Goal: Task Accomplishment & Management: Complete application form

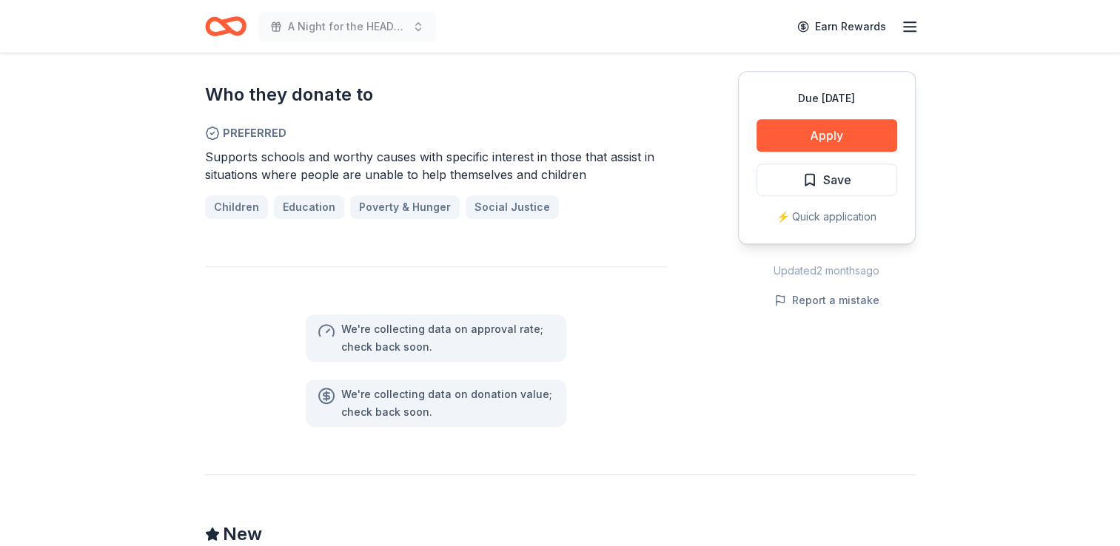
scroll to position [1480, 0]
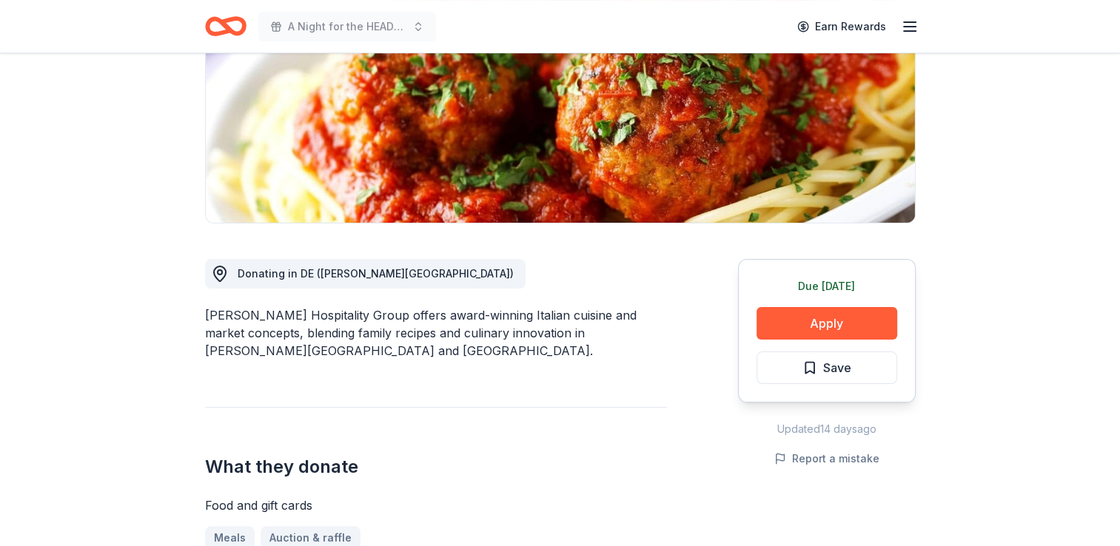
scroll to position [370, 0]
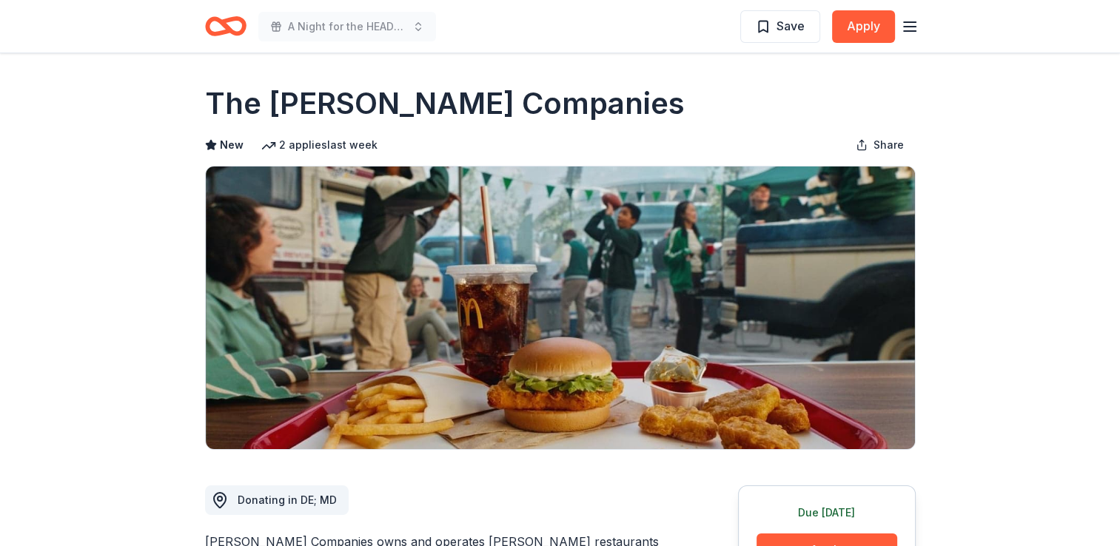
scroll to position [370, 0]
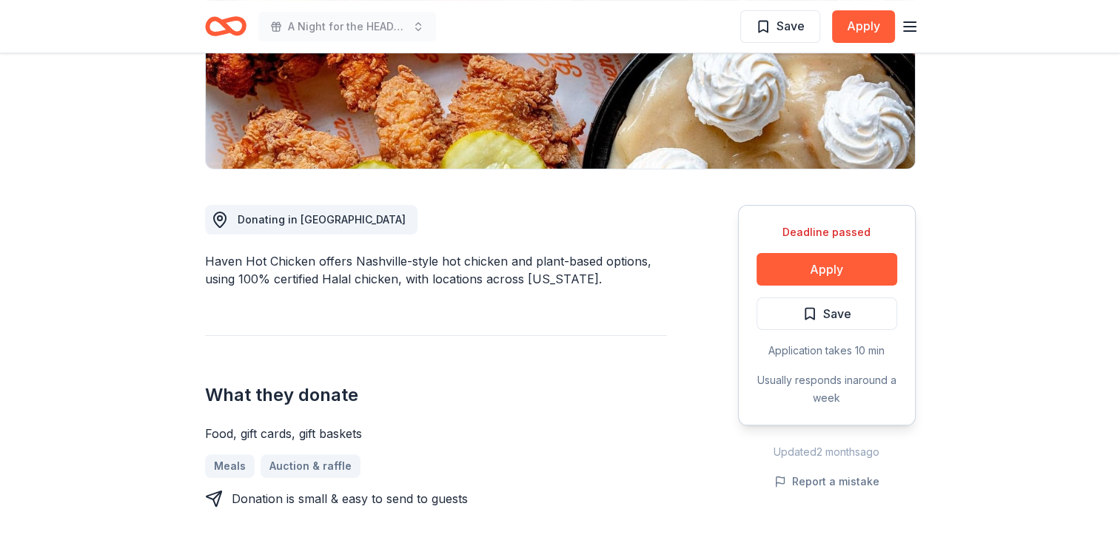
scroll to position [370, 0]
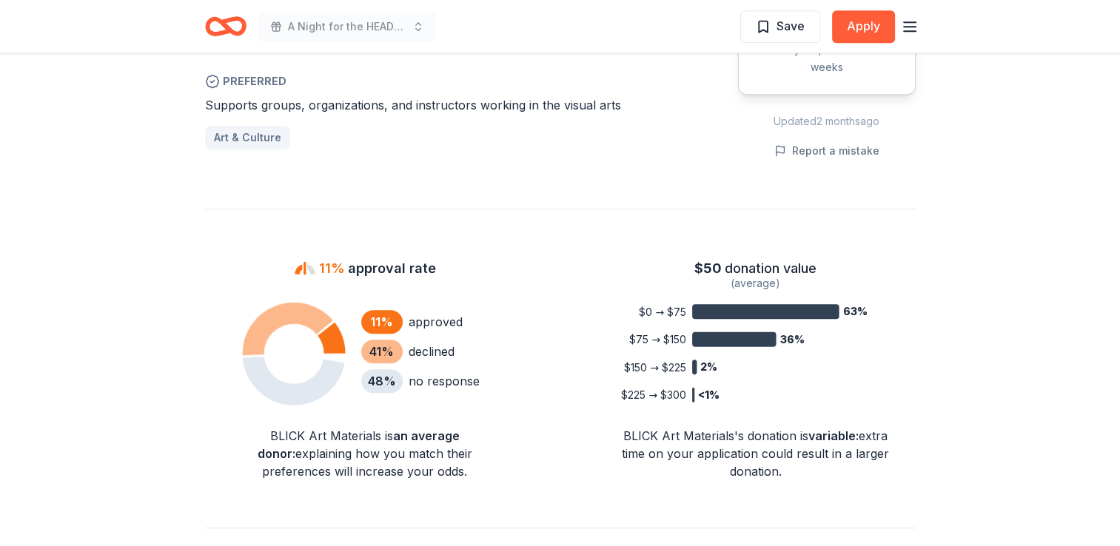
scroll to position [987, 0]
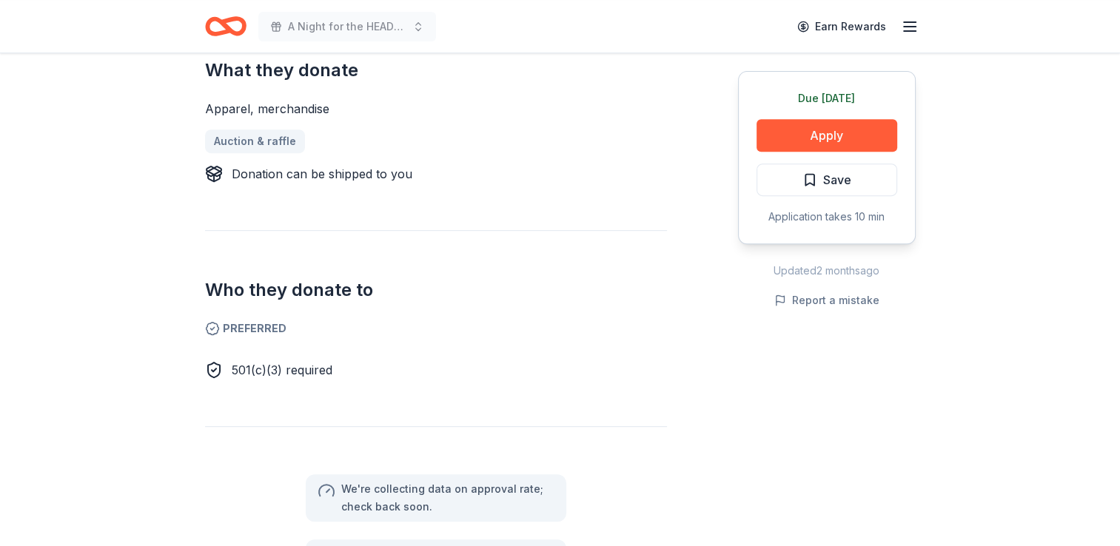
scroll to position [740, 0]
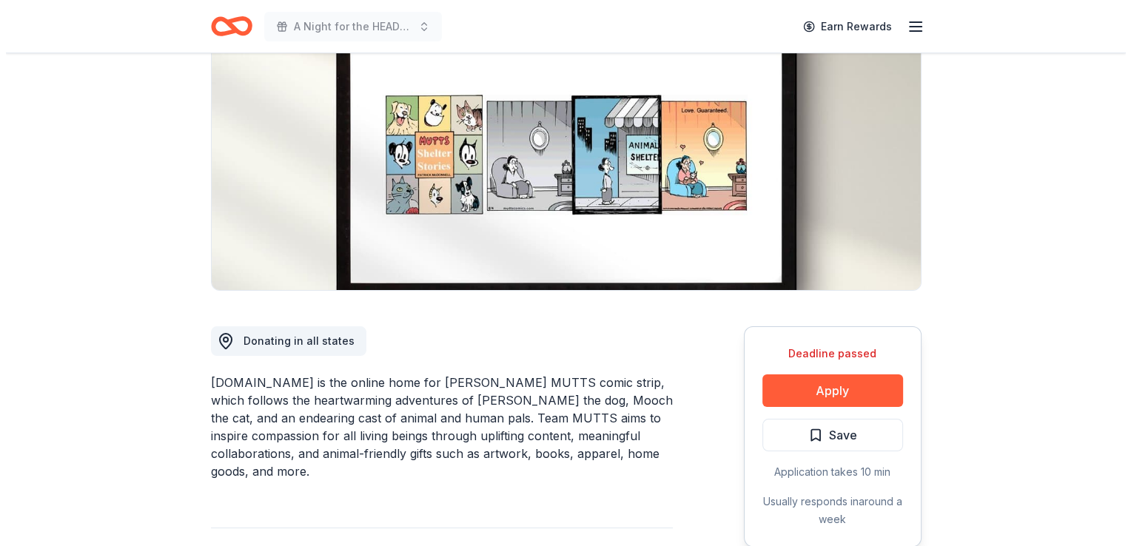
scroll to position [370, 0]
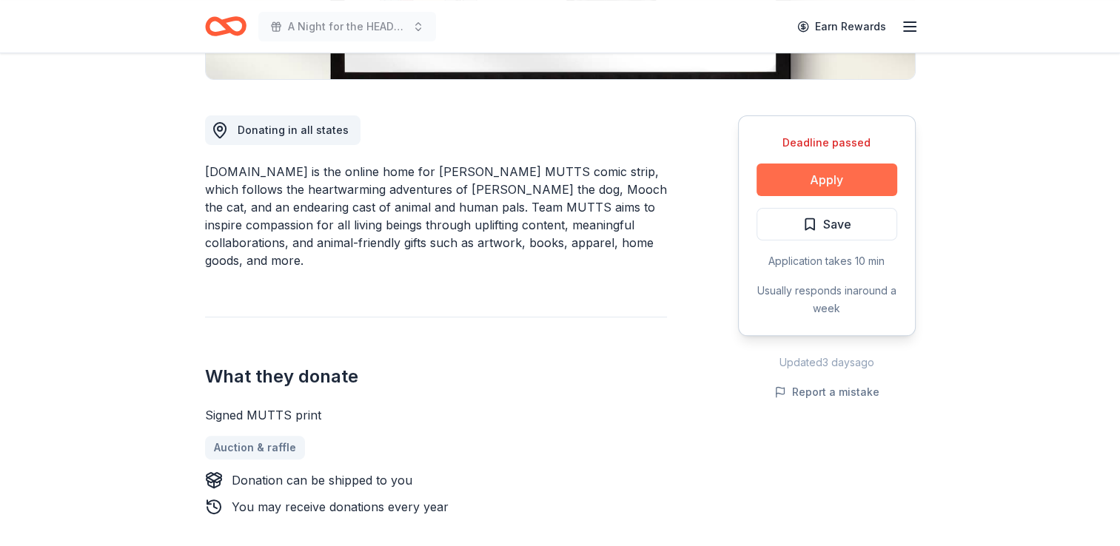
click at [832, 176] on button "Apply" at bounding box center [826, 180] width 141 height 33
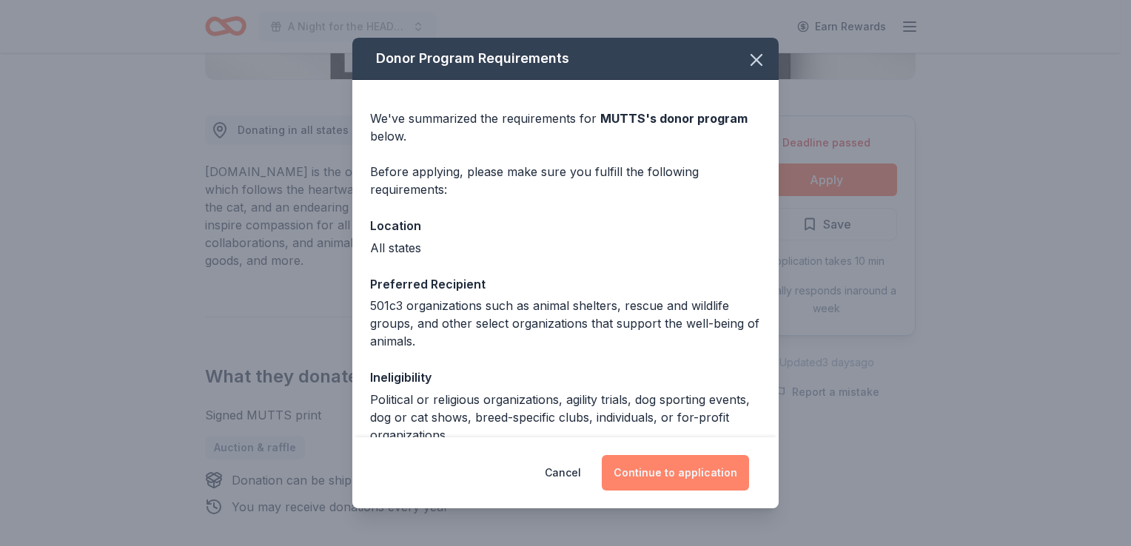
drag, startPoint x: 687, startPoint y: 471, endPoint x: 671, endPoint y: 461, distance: 18.9
click at [671, 461] on button "Continue to application" at bounding box center [675, 473] width 147 height 36
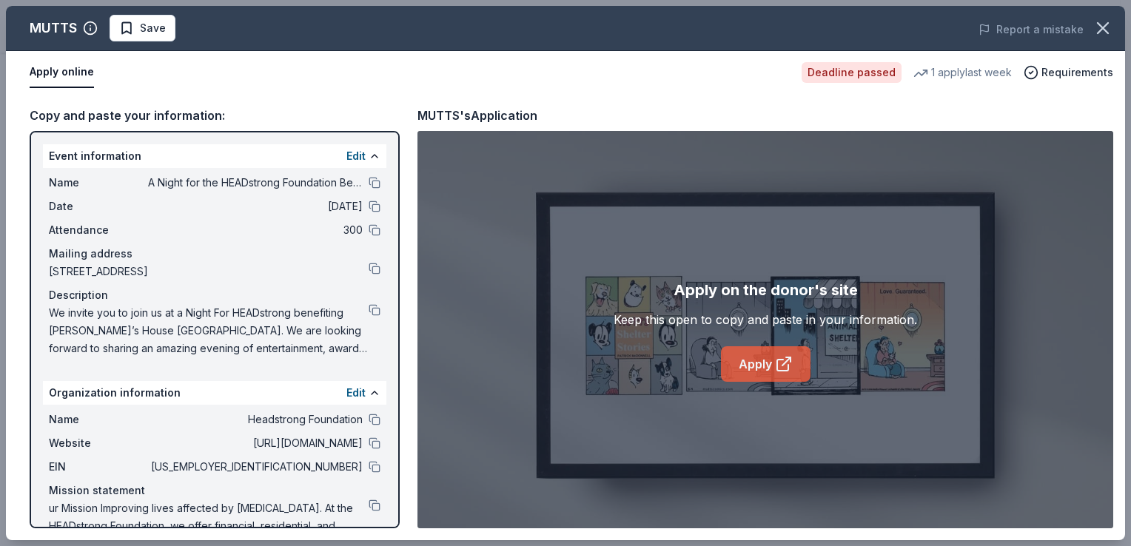
click at [773, 372] on link "Apply" at bounding box center [766, 364] width 90 height 36
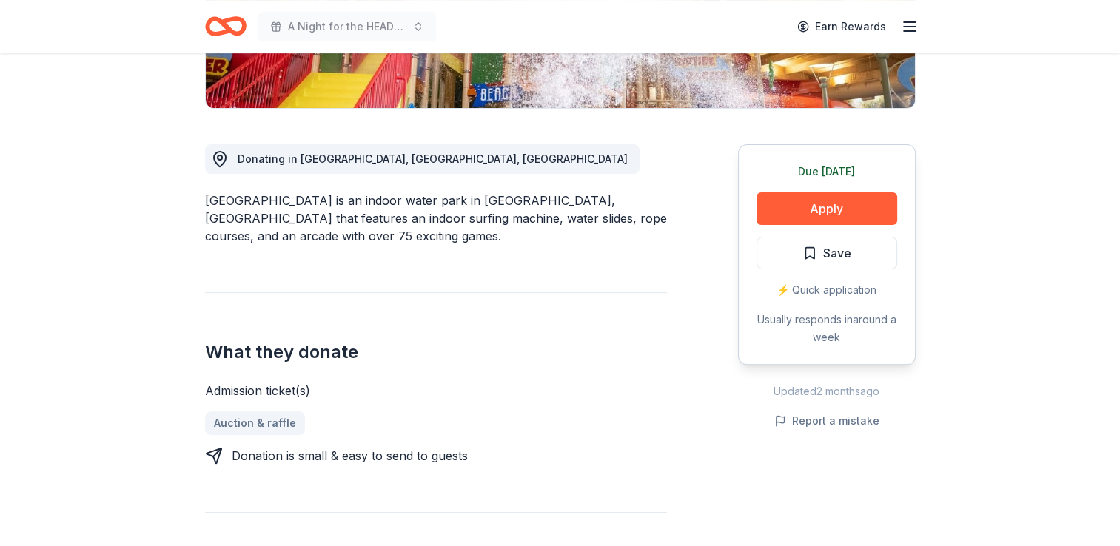
scroll to position [370, 0]
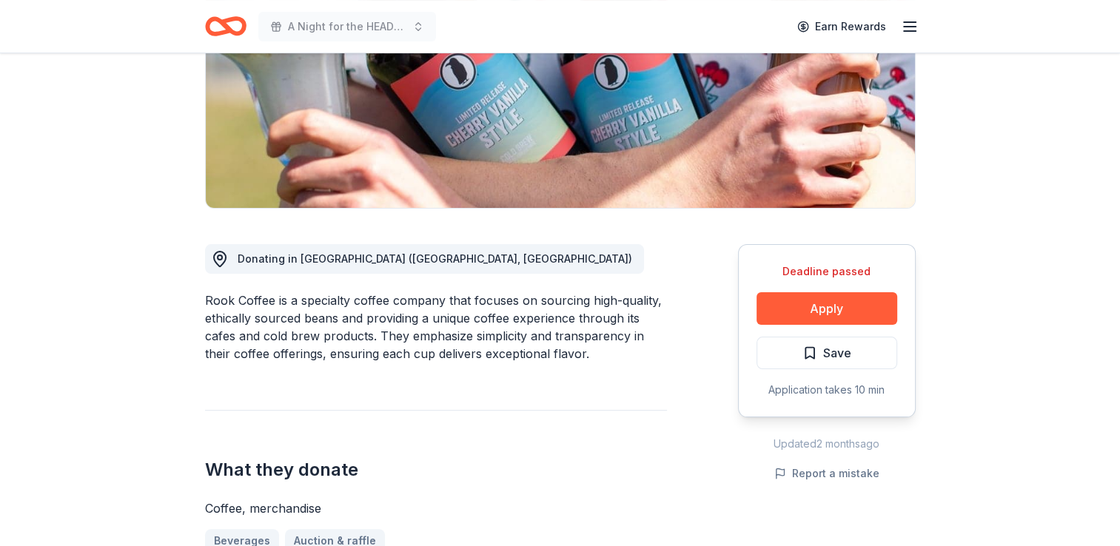
scroll to position [246, 0]
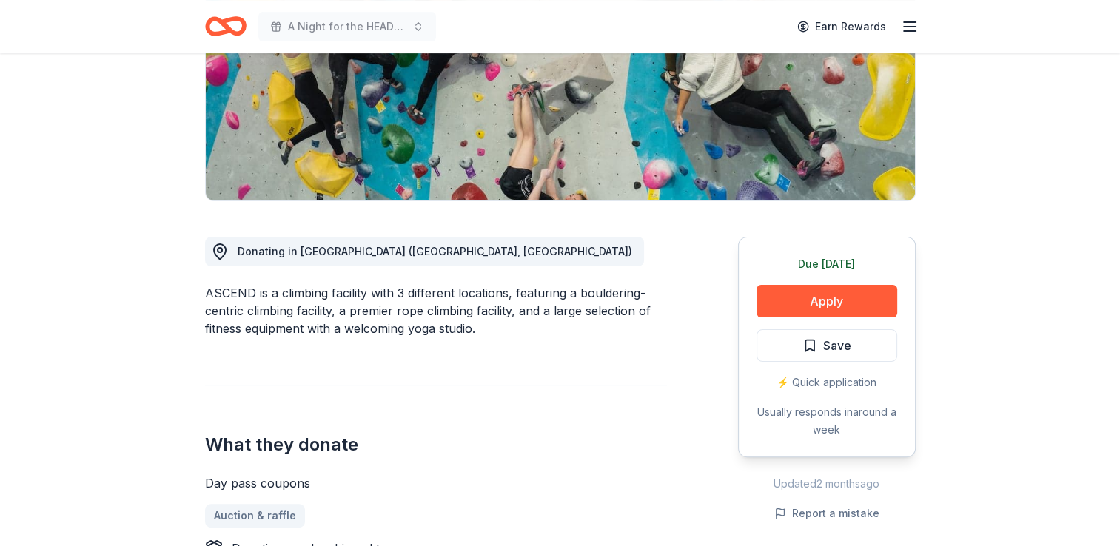
scroll to position [370, 0]
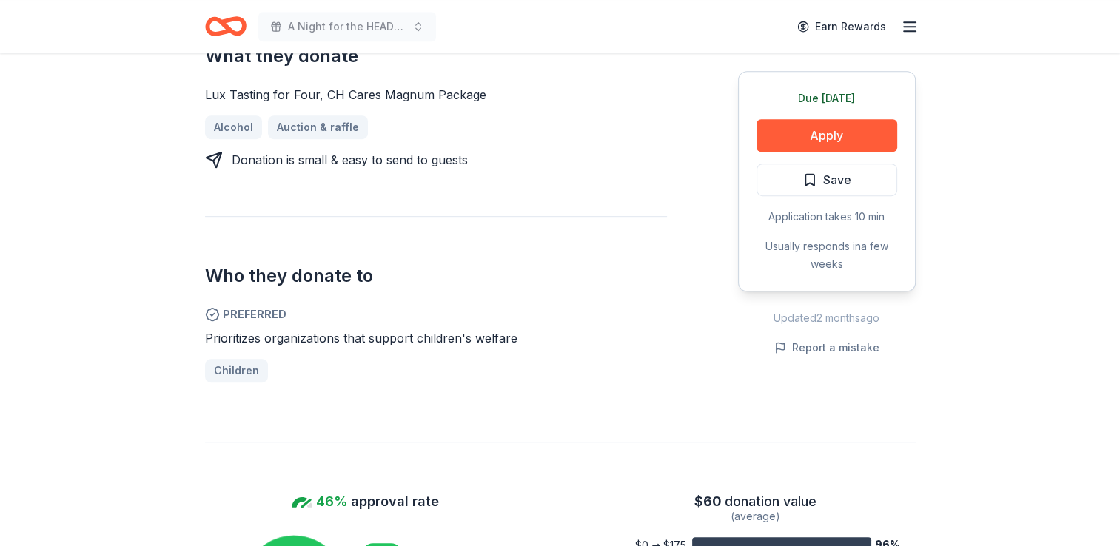
scroll to position [740, 0]
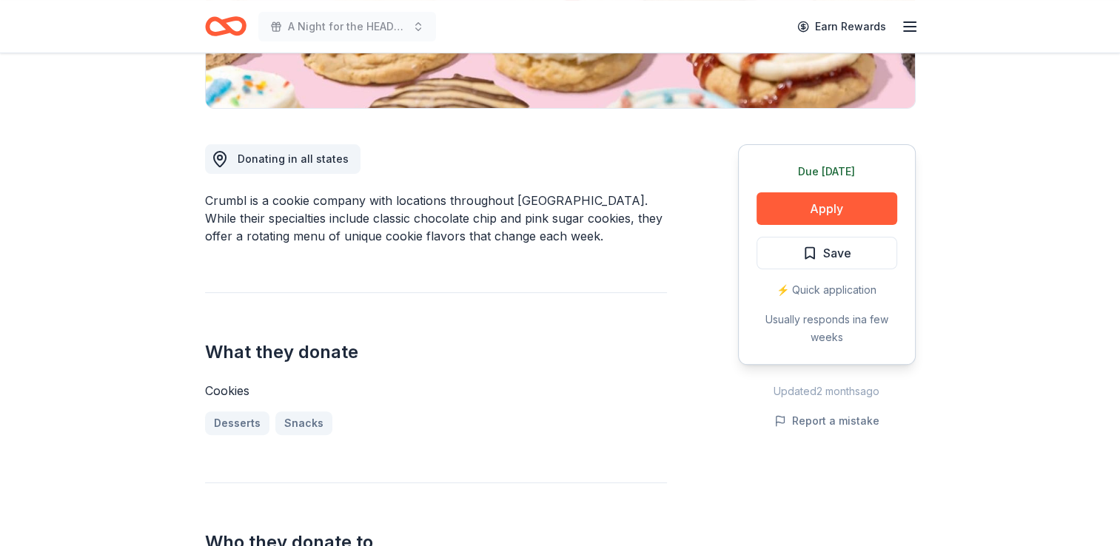
scroll to position [370, 0]
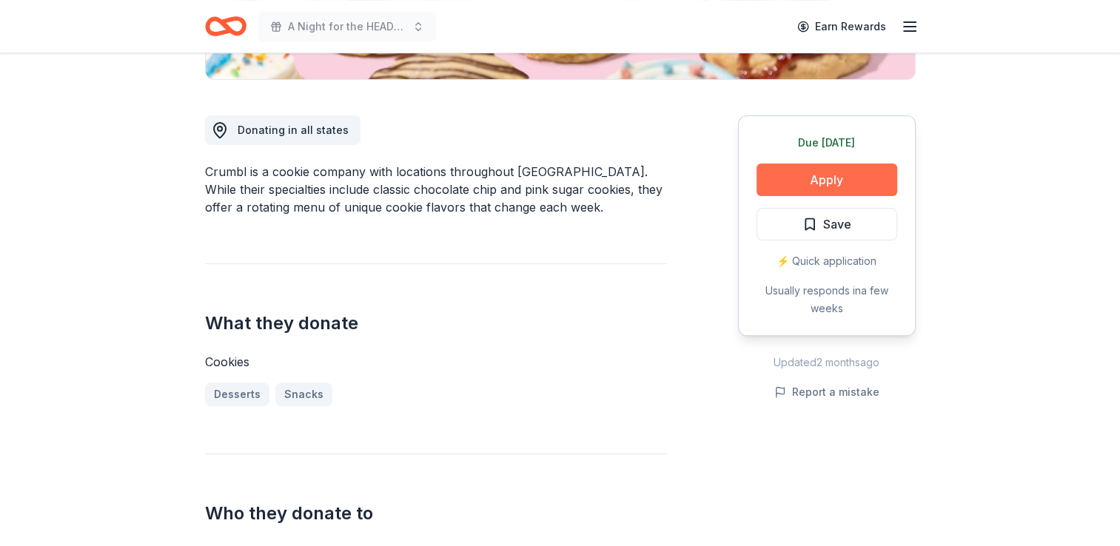
click at [811, 194] on button "Apply" at bounding box center [826, 180] width 141 height 33
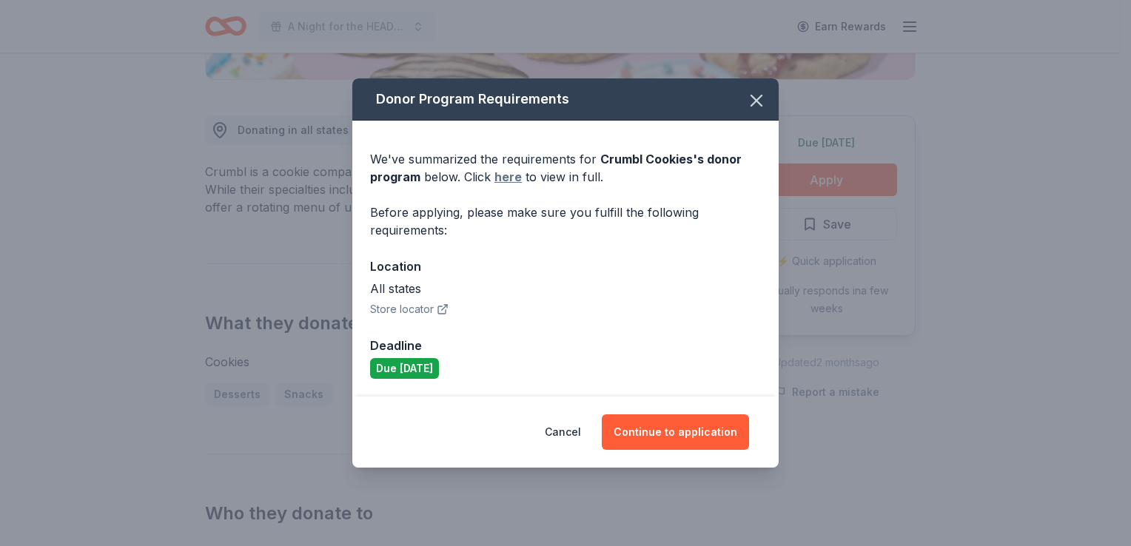
click at [508, 170] on link "here" at bounding box center [507, 177] width 27 height 18
click at [762, 97] on icon "button" at bounding box center [756, 100] width 21 height 21
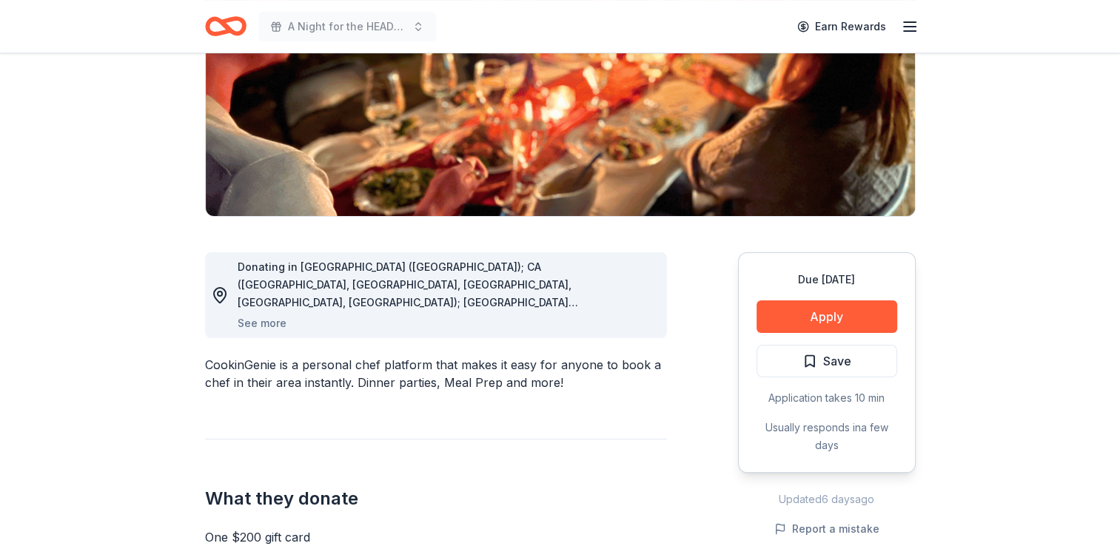
scroll to position [370, 0]
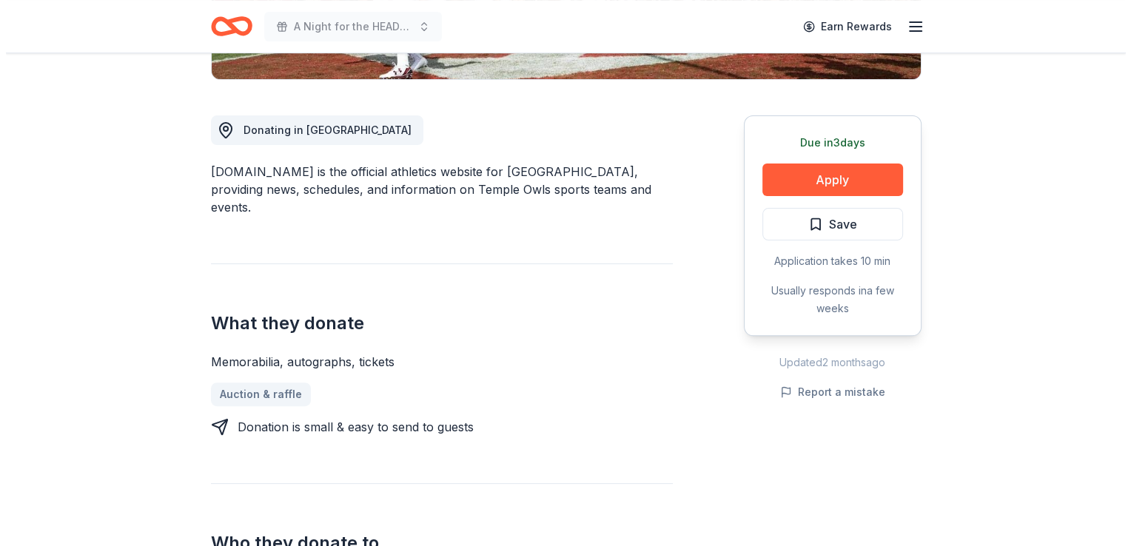
scroll to position [493, 0]
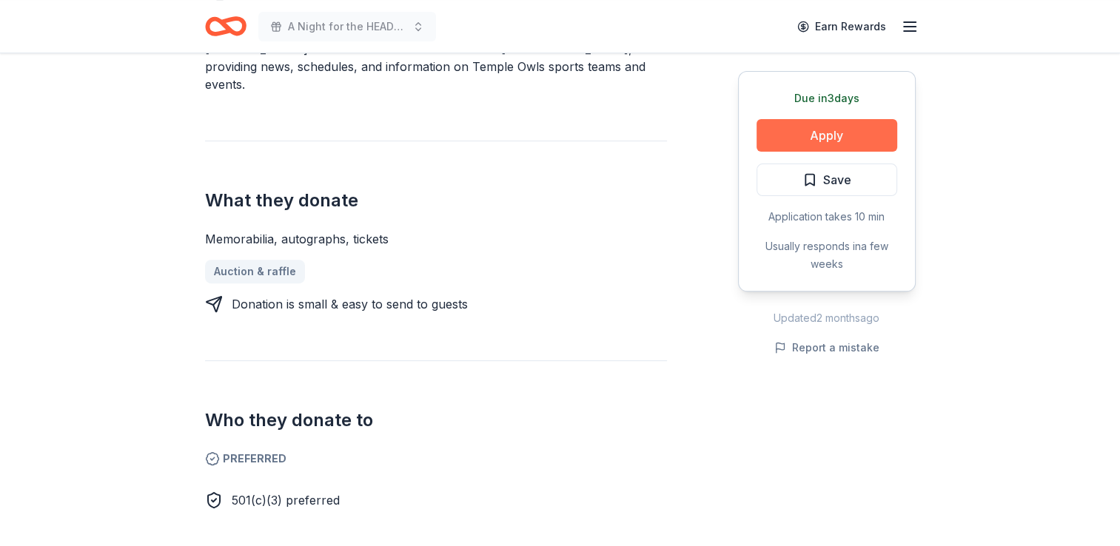
click at [816, 129] on button "Apply" at bounding box center [826, 135] width 141 height 33
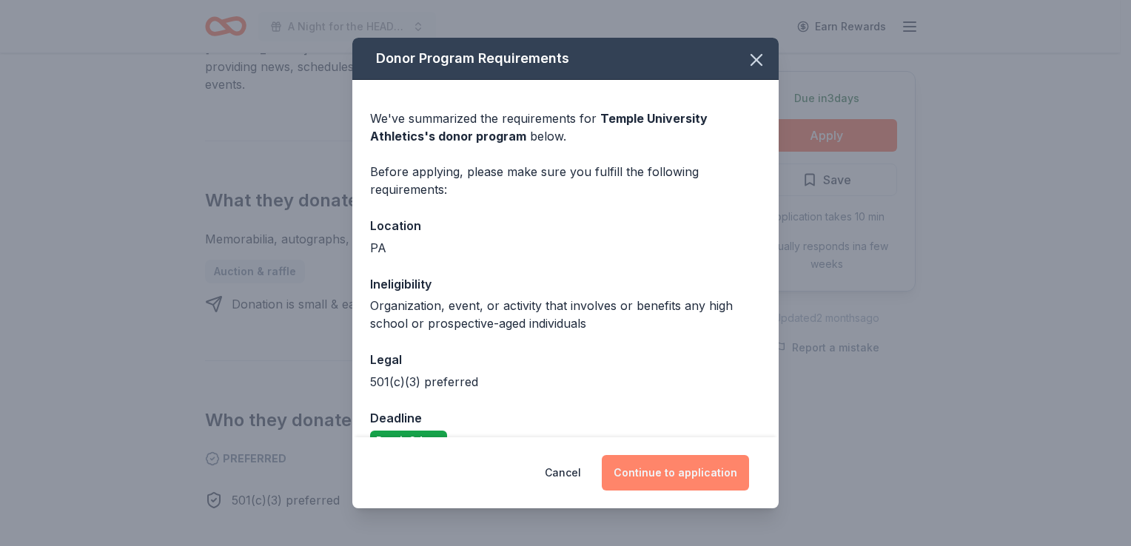
click at [708, 480] on button "Continue to application" at bounding box center [675, 473] width 147 height 36
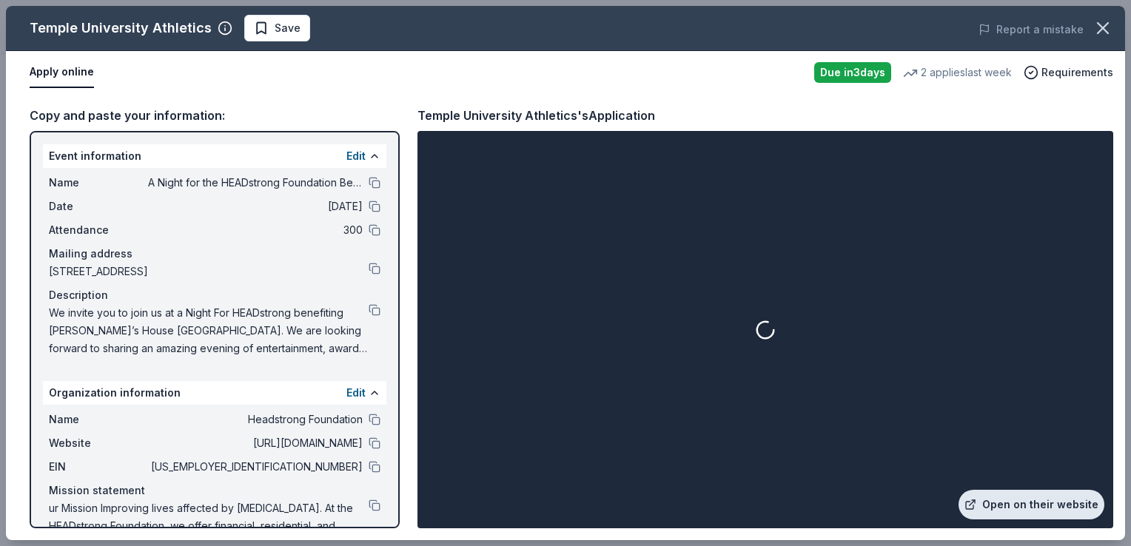
click at [998, 507] on link "Open on their website" at bounding box center [1032, 505] width 146 height 30
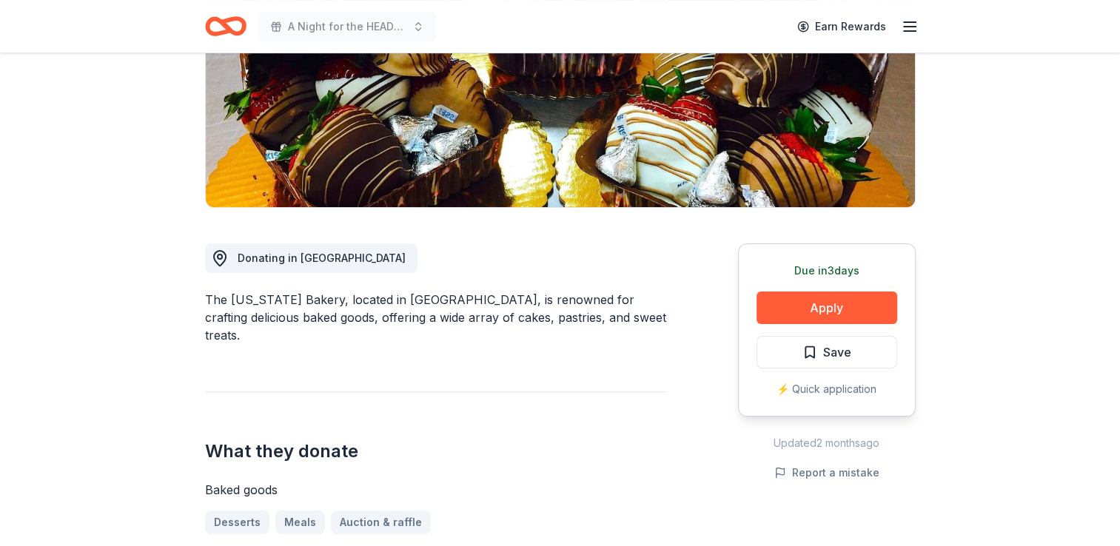
scroll to position [370, 0]
